Goal: Check status: Check status

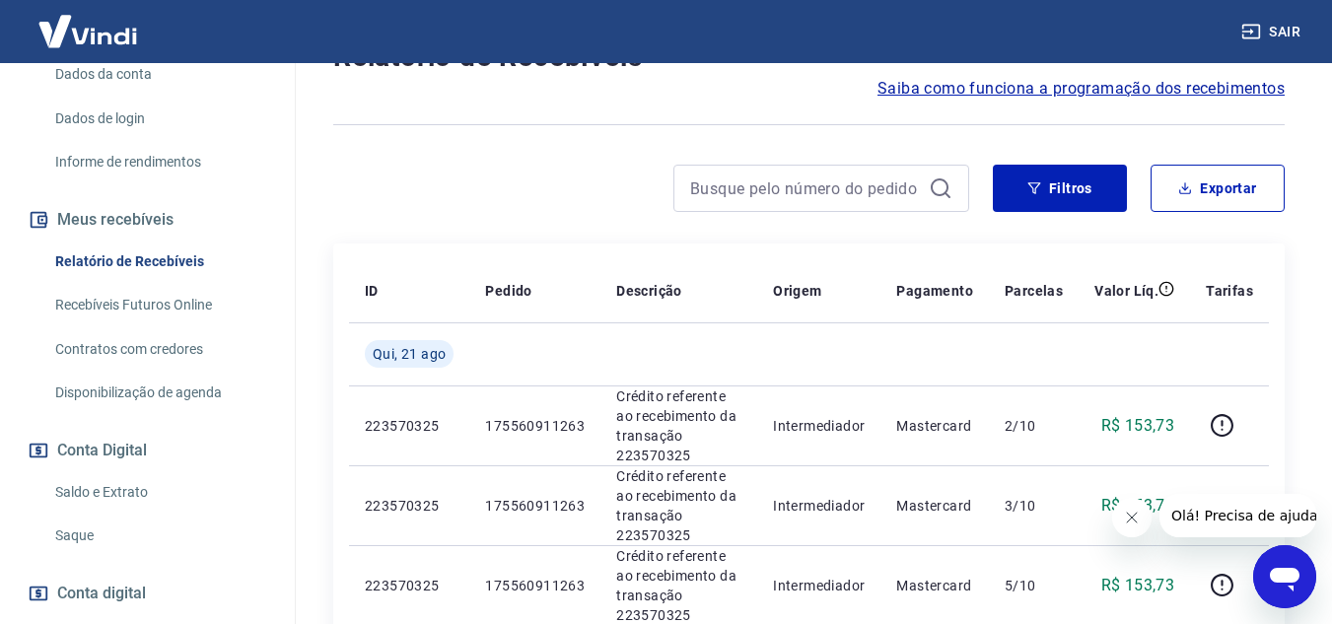
scroll to position [394, 0]
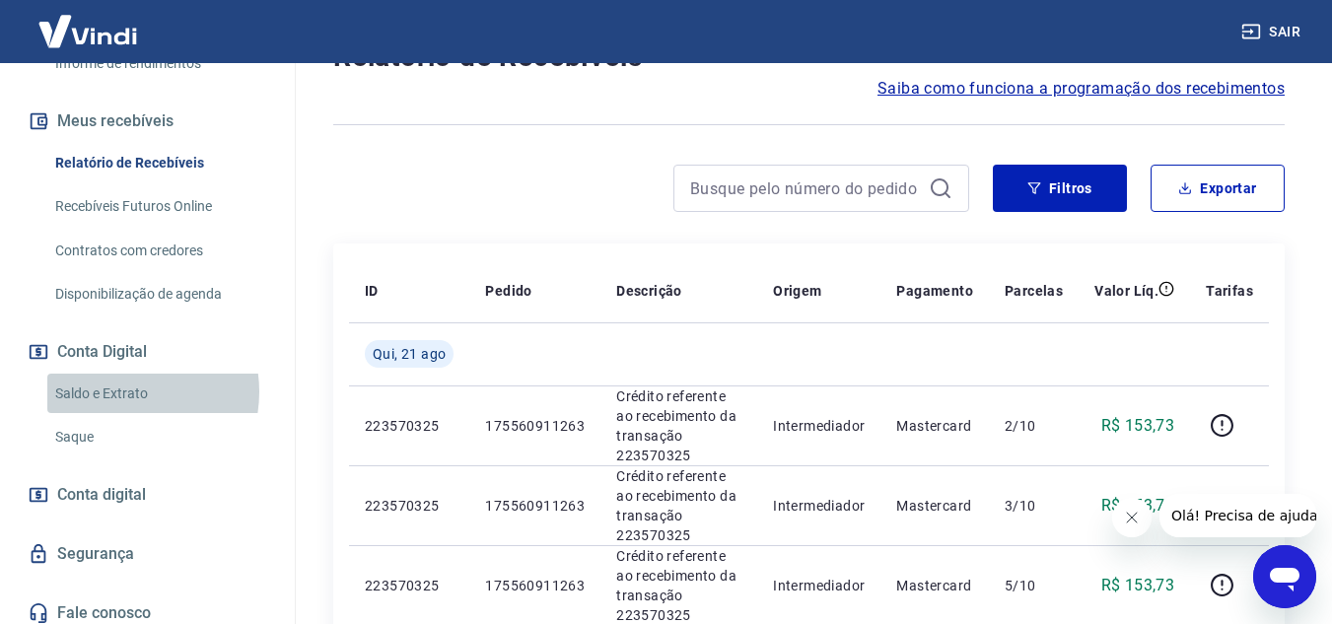
click at [117, 412] on link "Saldo e Extrato" at bounding box center [159, 394] width 224 height 40
